Goal: Task Accomplishment & Management: Manage account settings

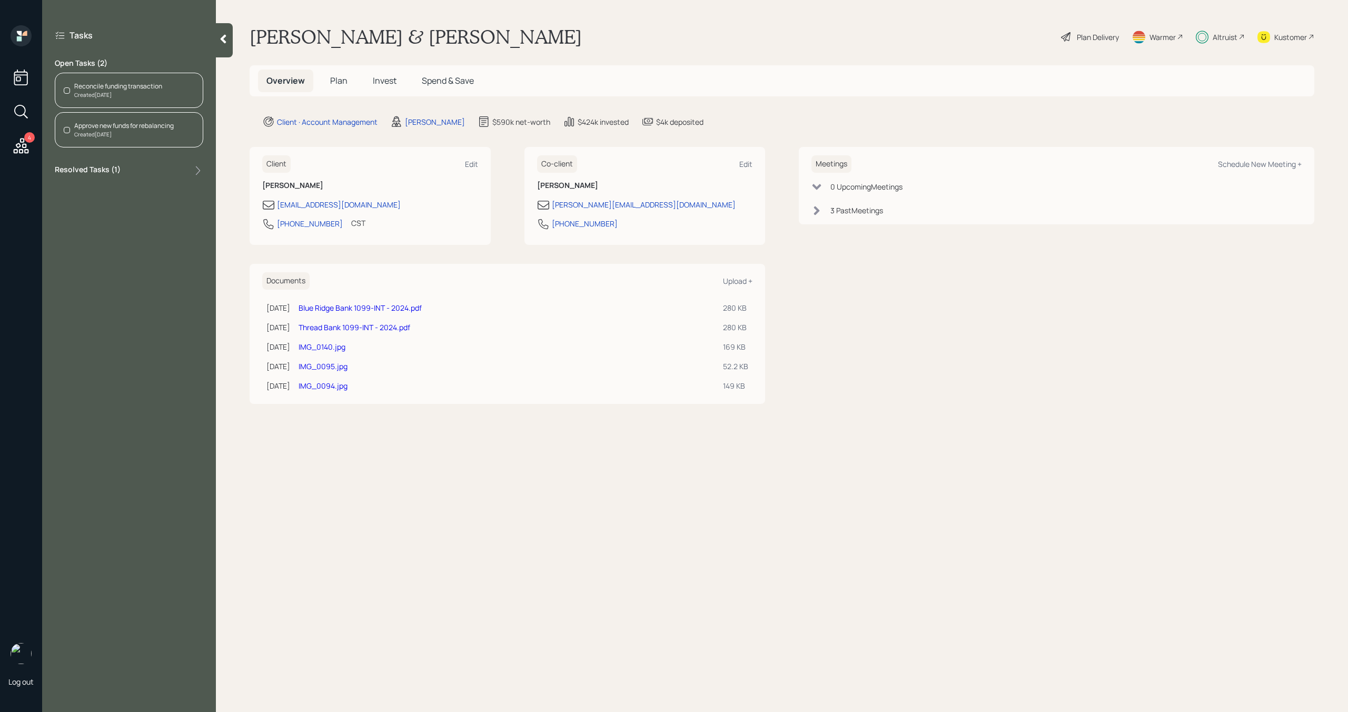
click at [167, 94] on div "Reconcile funding transaction Created [DATE]" at bounding box center [129, 90] width 148 height 35
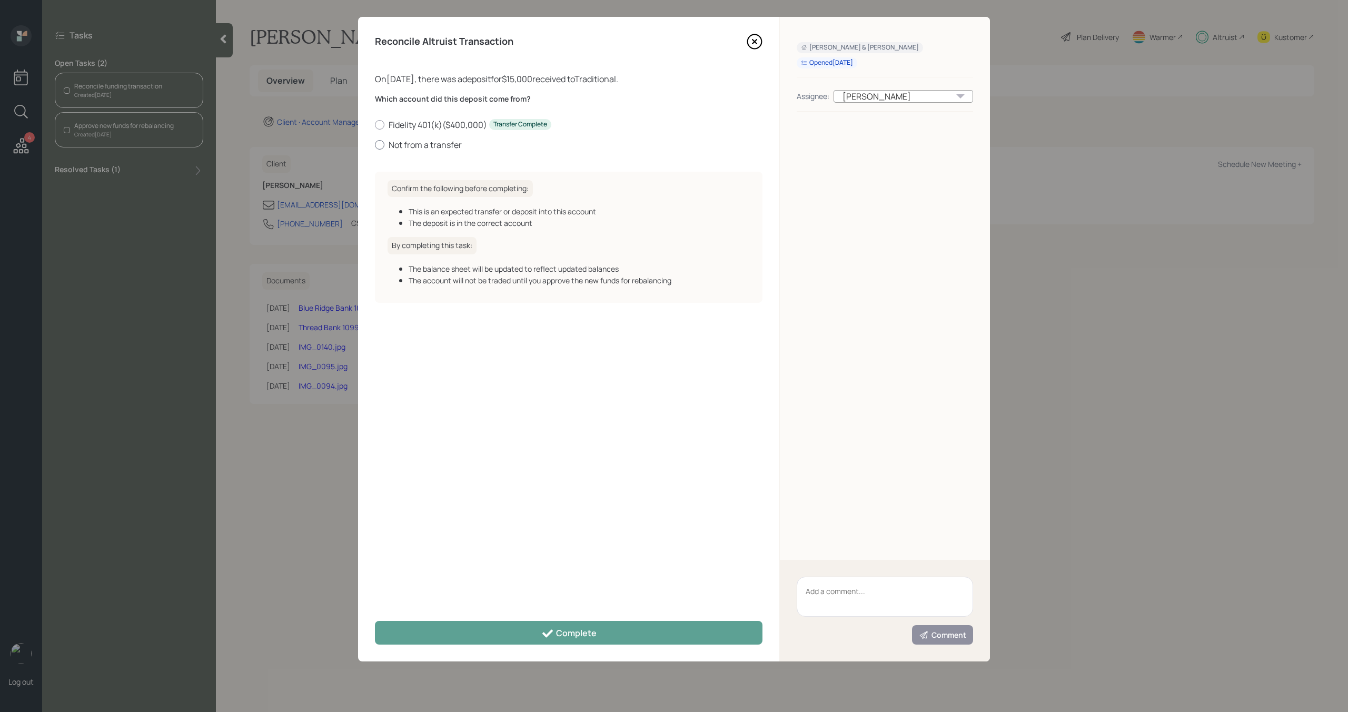
click at [418, 140] on label "Not from a transfer" at bounding box center [568, 145] width 387 height 12
click at [375, 144] on input "Not from a transfer" at bounding box center [374, 144] width 1 height 1
radio input "true"
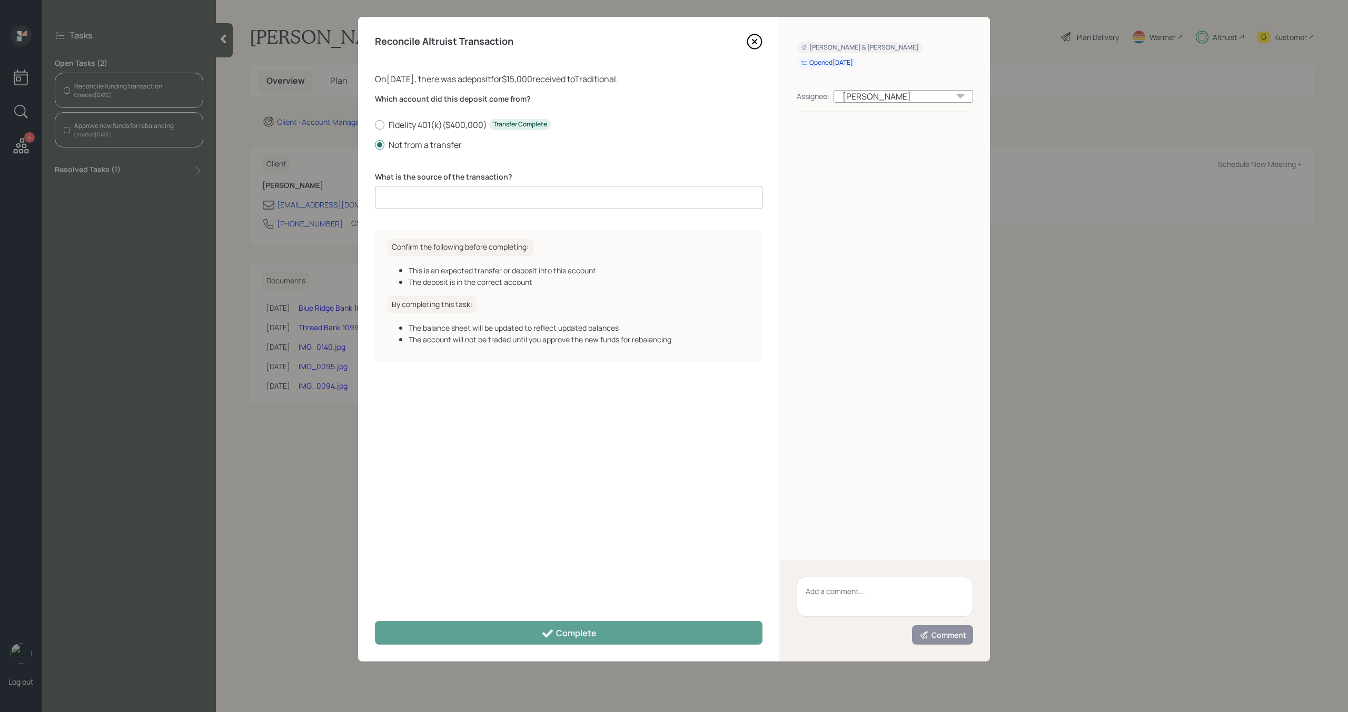
drag, startPoint x: 418, startPoint y: 194, endPoint x: 422, endPoint y: 186, distance: 9.2
click at [418, 194] on input at bounding box center [568, 197] width 387 height 23
click at [495, 204] on input "Distribution returned" at bounding box center [568, 197] width 387 height 23
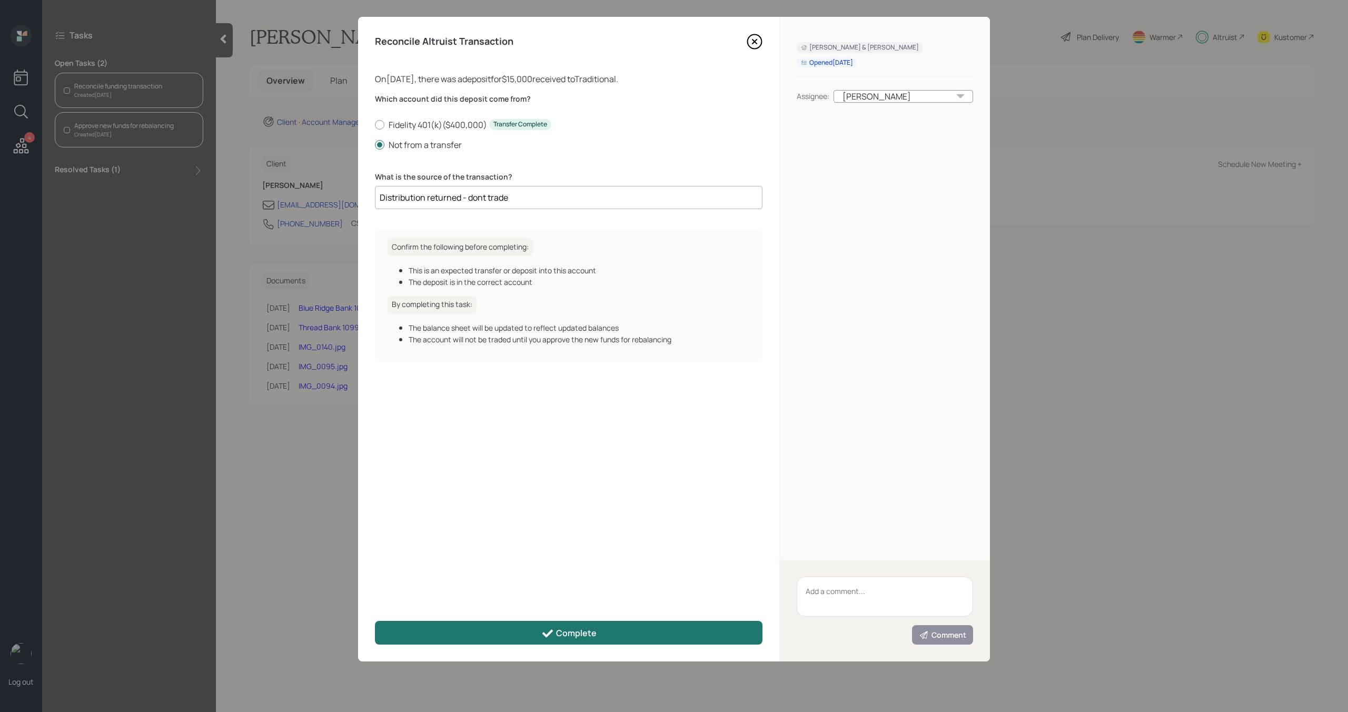
type input "Distribution returned - dont trade"
click at [628, 631] on button "Complete" at bounding box center [568, 633] width 387 height 24
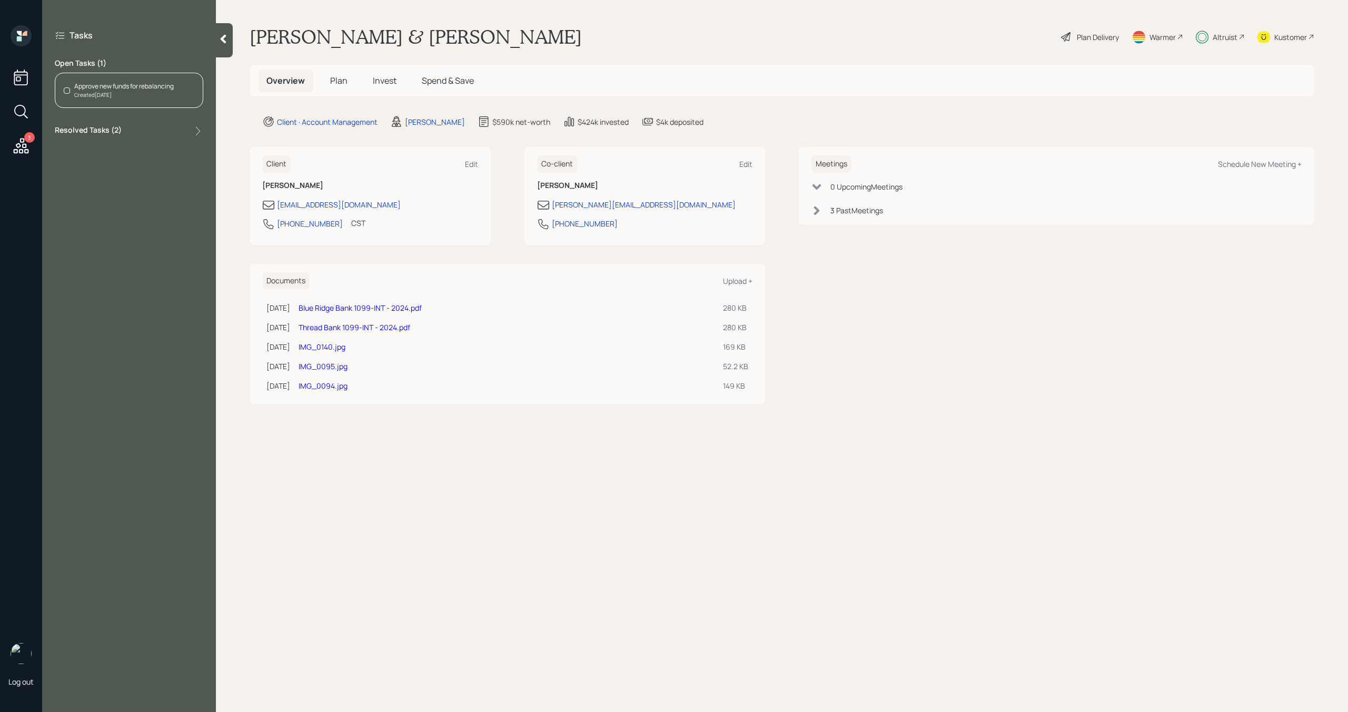
click at [165, 90] on div "Approve new funds for rebalancing" at bounding box center [124, 86] width 100 height 9
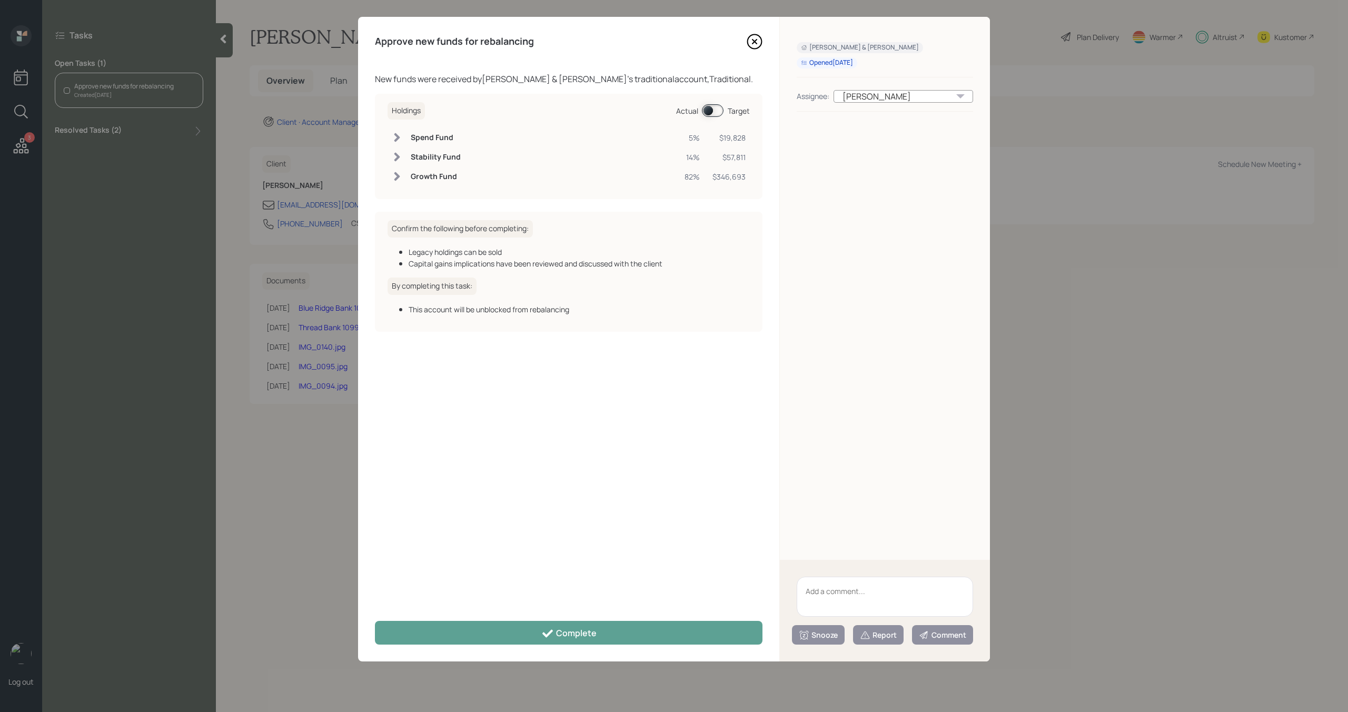
click at [825, 593] on textarea at bounding box center [885, 597] width 176 height 40
type textarea "Don't trade - Distribution returned"
click at [824, 642] on button "Snooze" at bounding box center [818, 634] width 53 height 19
click at [813, 549] on button "1 day" at bounding box center [818, 549] width 52 height 21
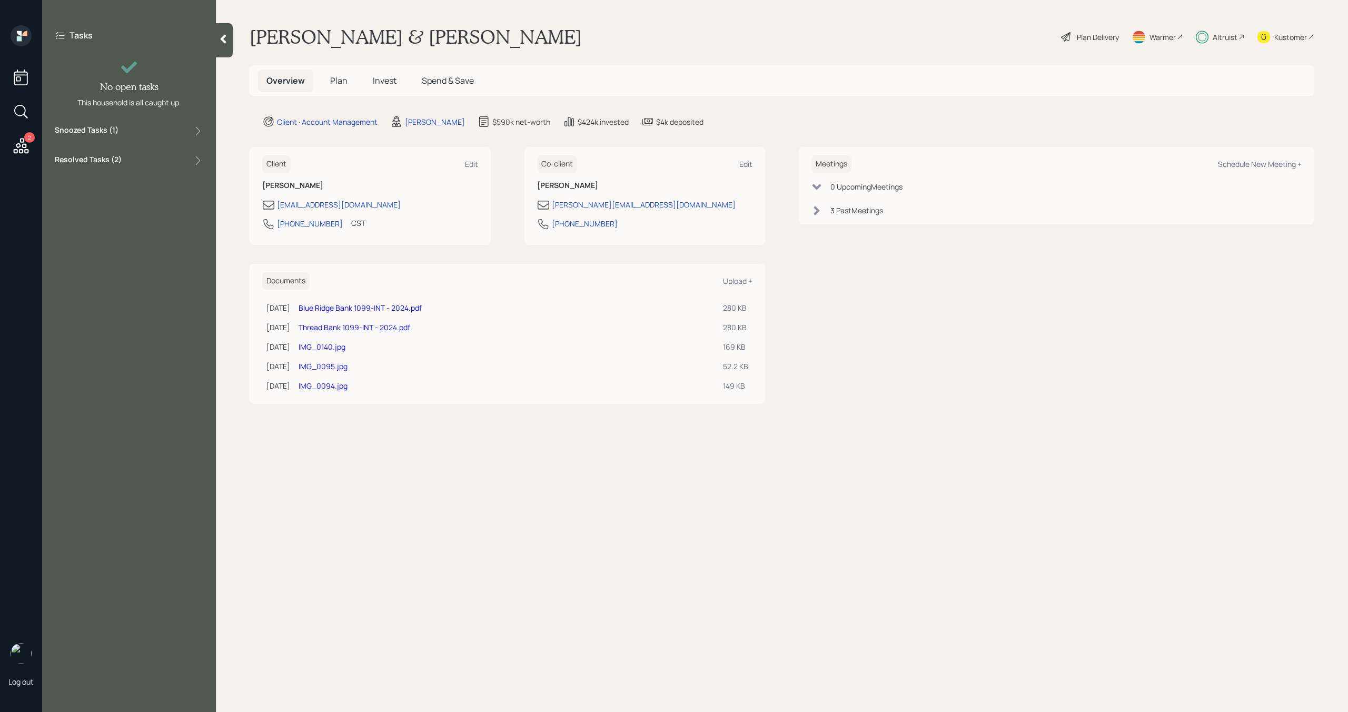
click at [231, 42] on div at bounding box center [224, 40] width 17 height 34
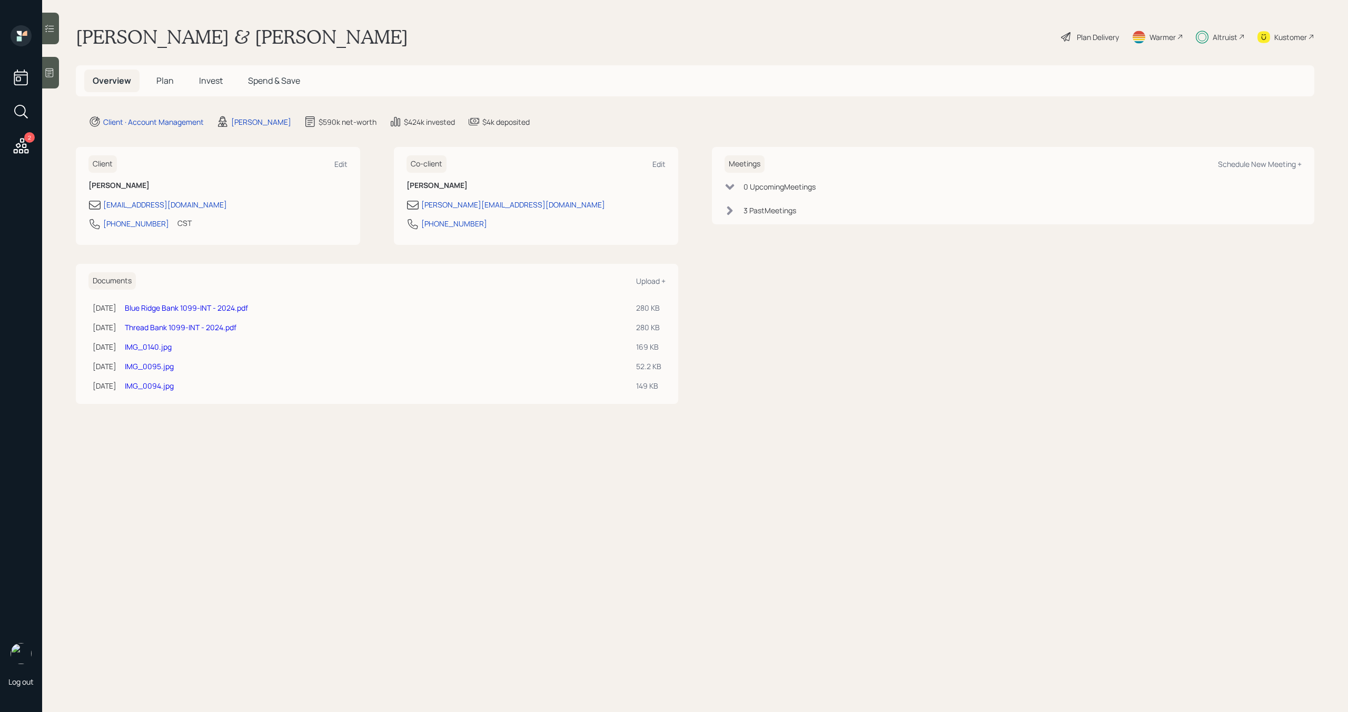
click at [16, 147] on icon at bounding box center [21, 145] width 19 height 19
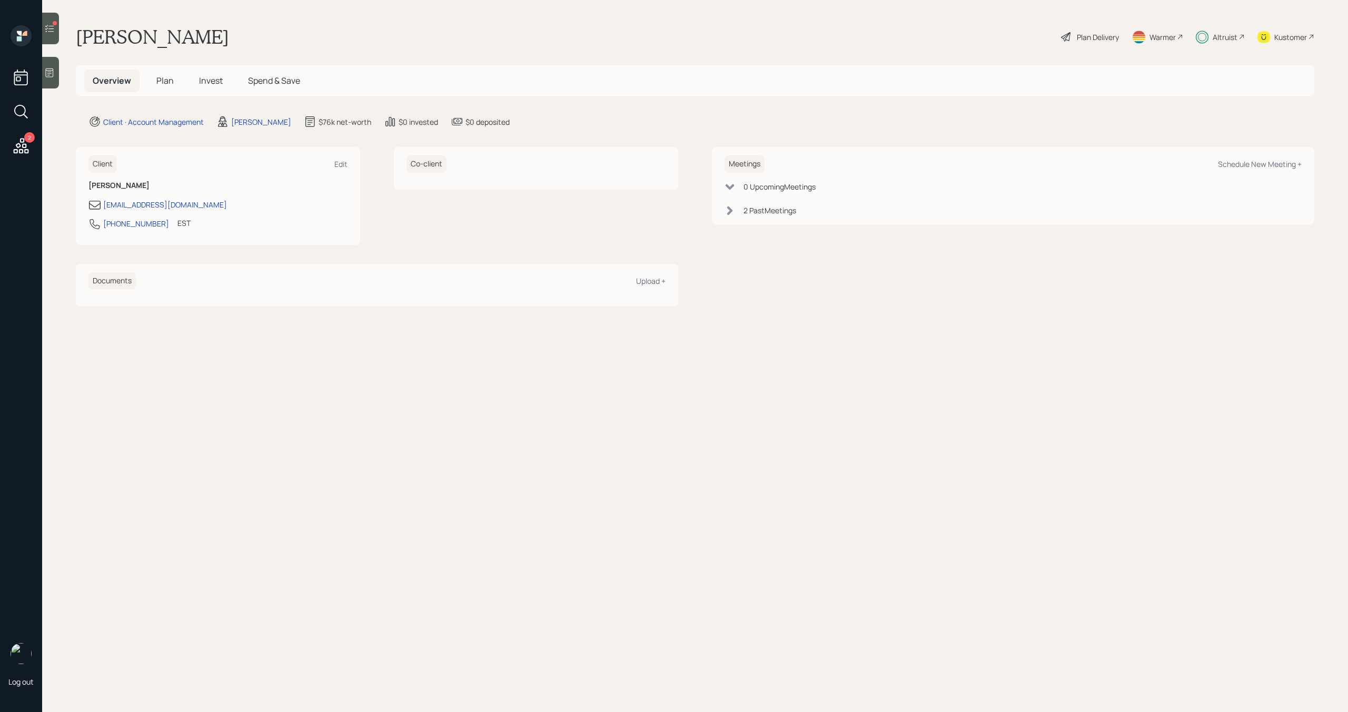
click at [1218, 40] on div "Altruist" at bounding box center [1225, 37] width 25 height 11
